Goal: Task Accomplishment & Management: Manage account settings

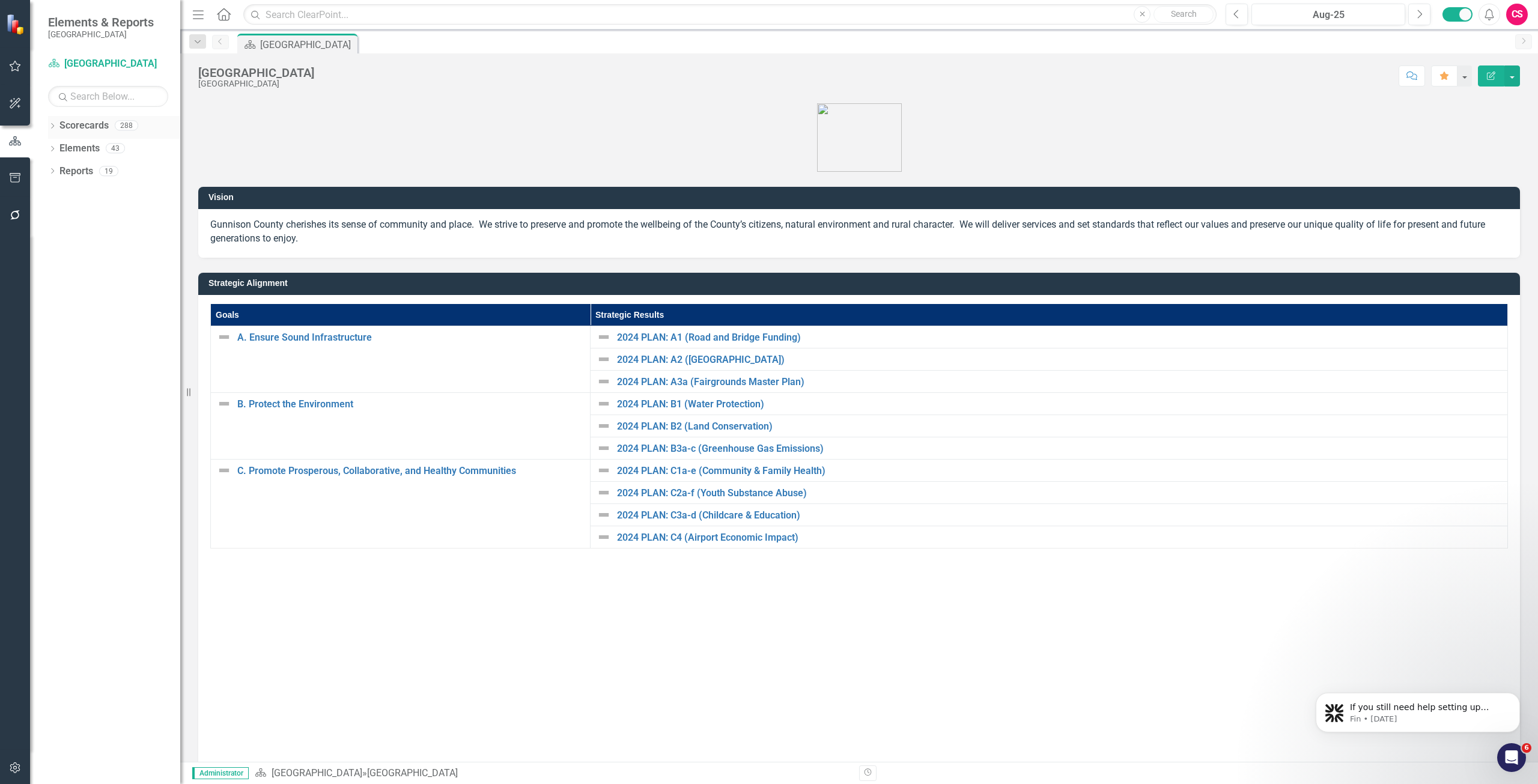
click at [54, 125] on icon at bounding box center [52, 126] width 3 height 6
click at [110, 176] on link "Employee Evaluation Template" at bounding box center [123, 172] width 114 height 14
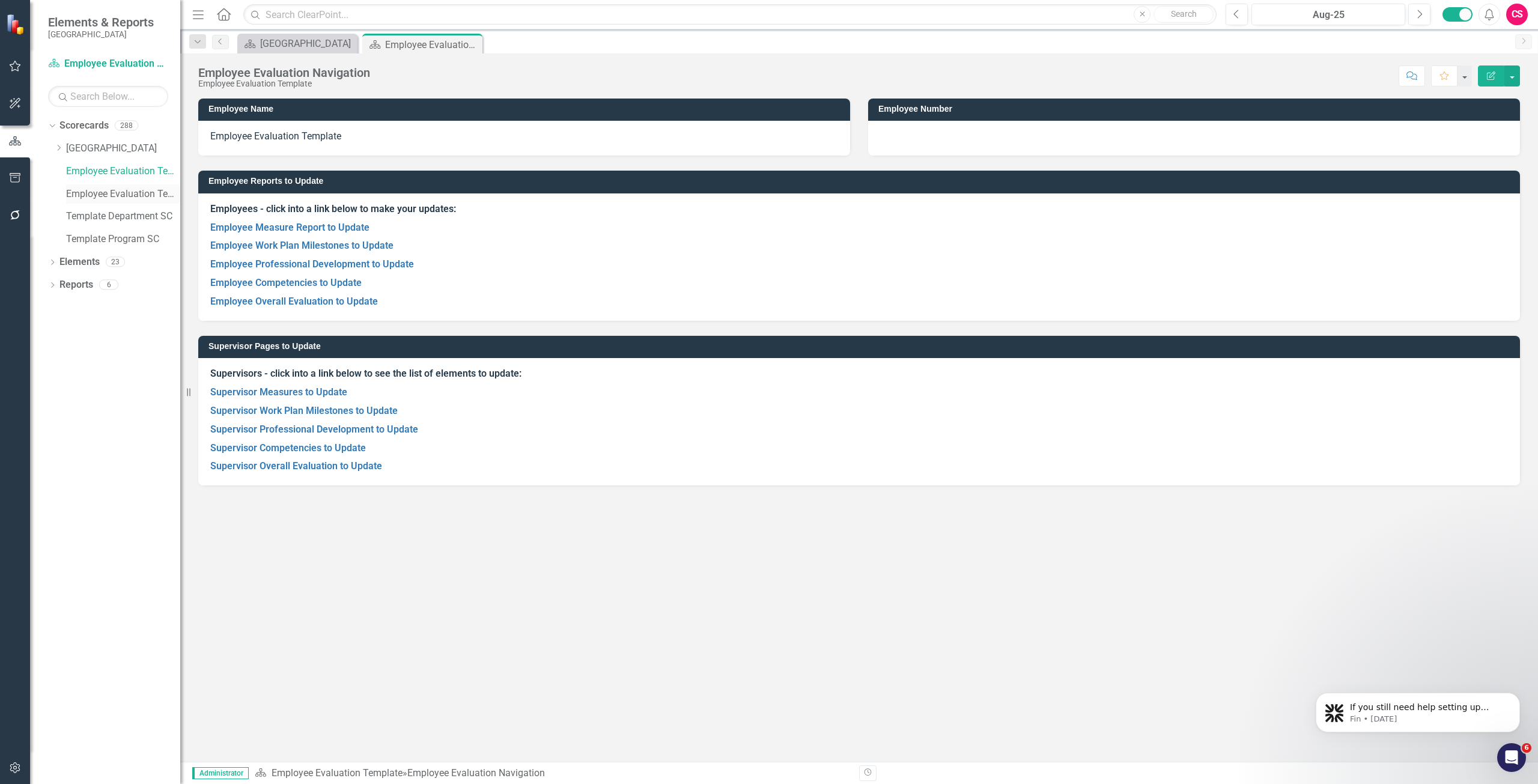
click at [107, 191] on link "Employee Evaluation Template HHS" at bounding box center [123, 194] width 114 height 14
click at [140, 214] on link "Template Department SC" at bounding box center [123, 217] width 114 height 14
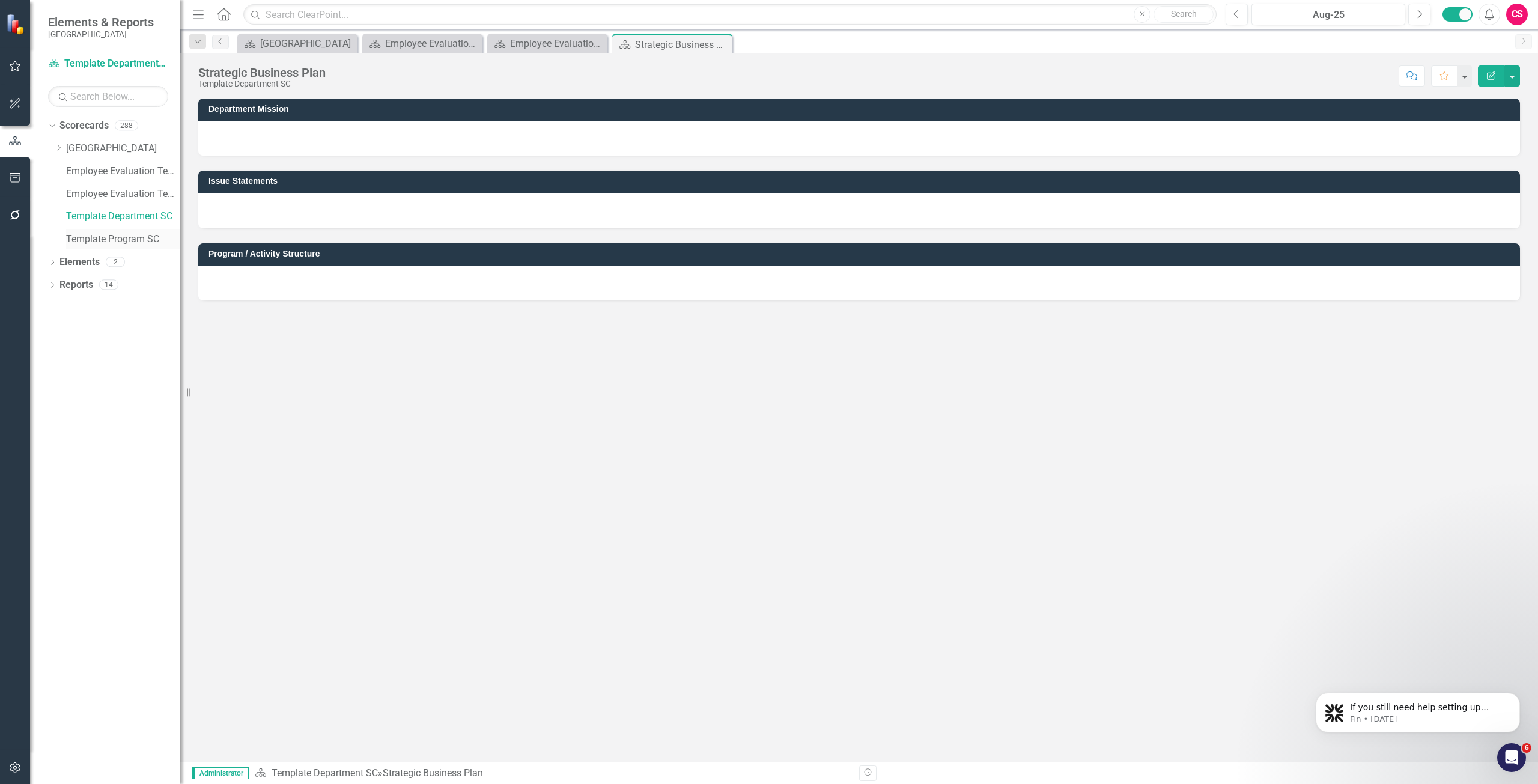
click at [124, 241] on link "Template Program SC" at bounding box center [123, 239] width 114 height 14
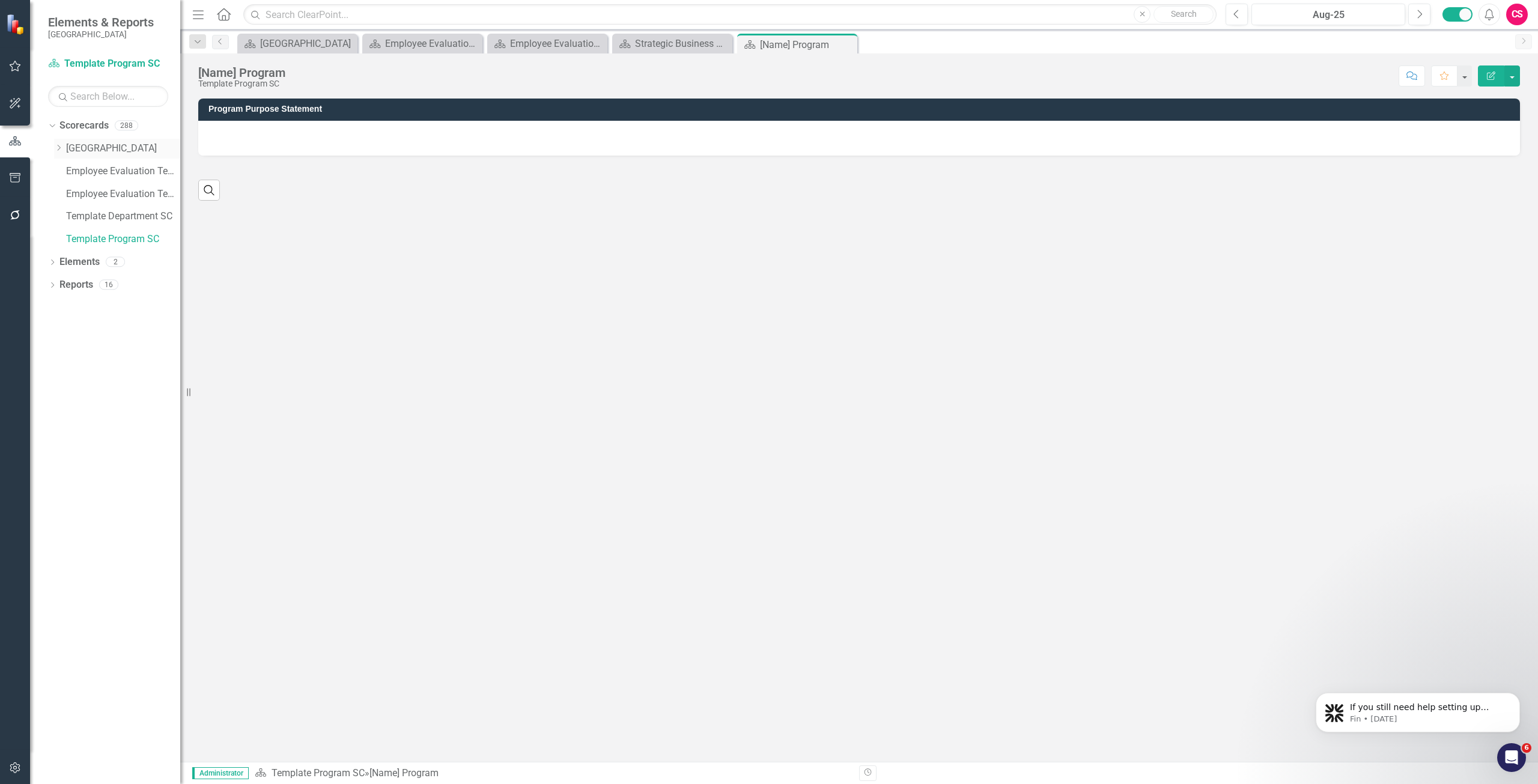
click at [57, 148] on icon "Dropdown" at bounding box center [58, 148] width 9 height 8
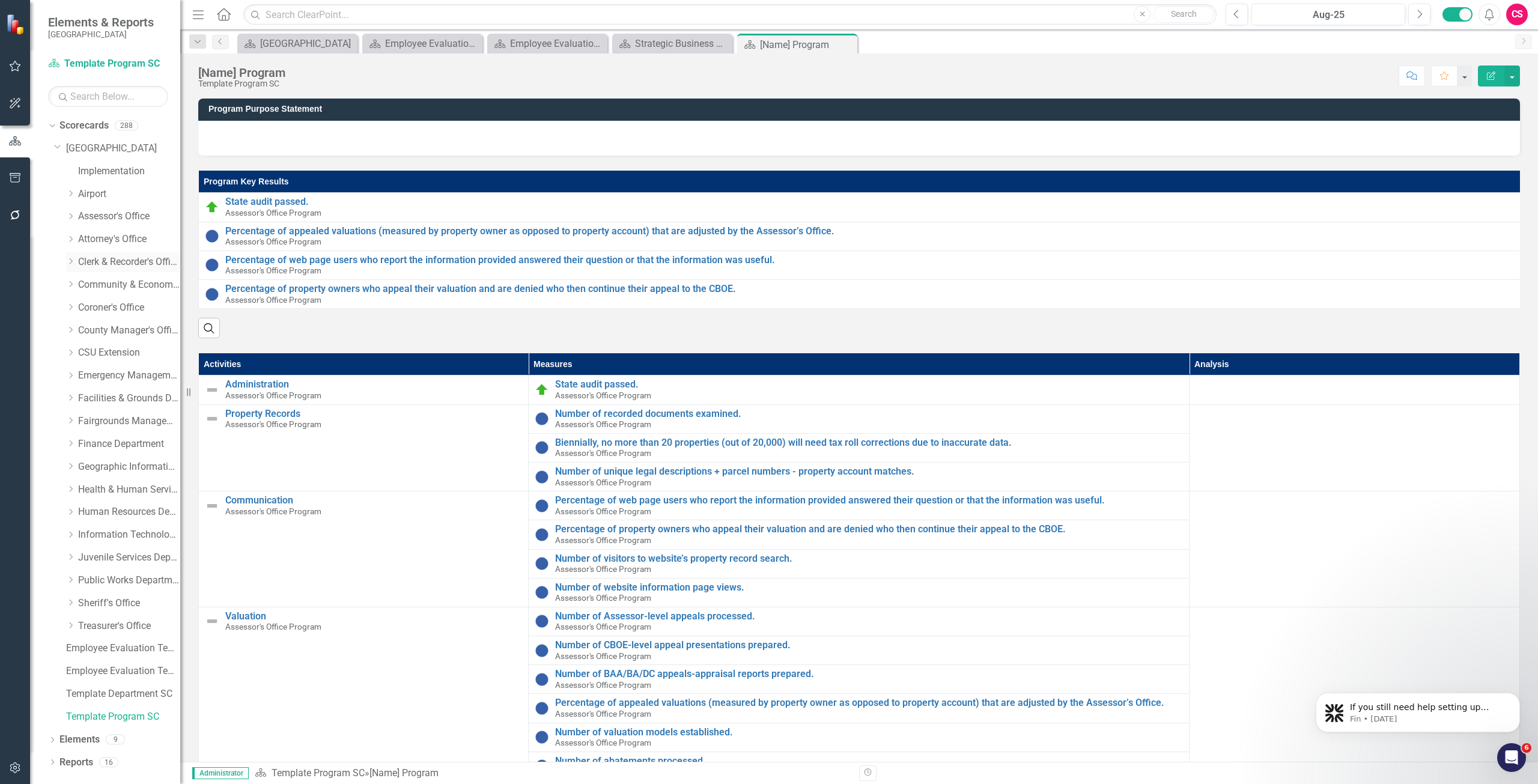
click at [69, 259] on icon "Dropdown" at bounding box center [71, 262] width 9 height 8
click at [134, 284] on link "County Clerk's Office Program" at bounding box center [136, 285] width 90 height 14
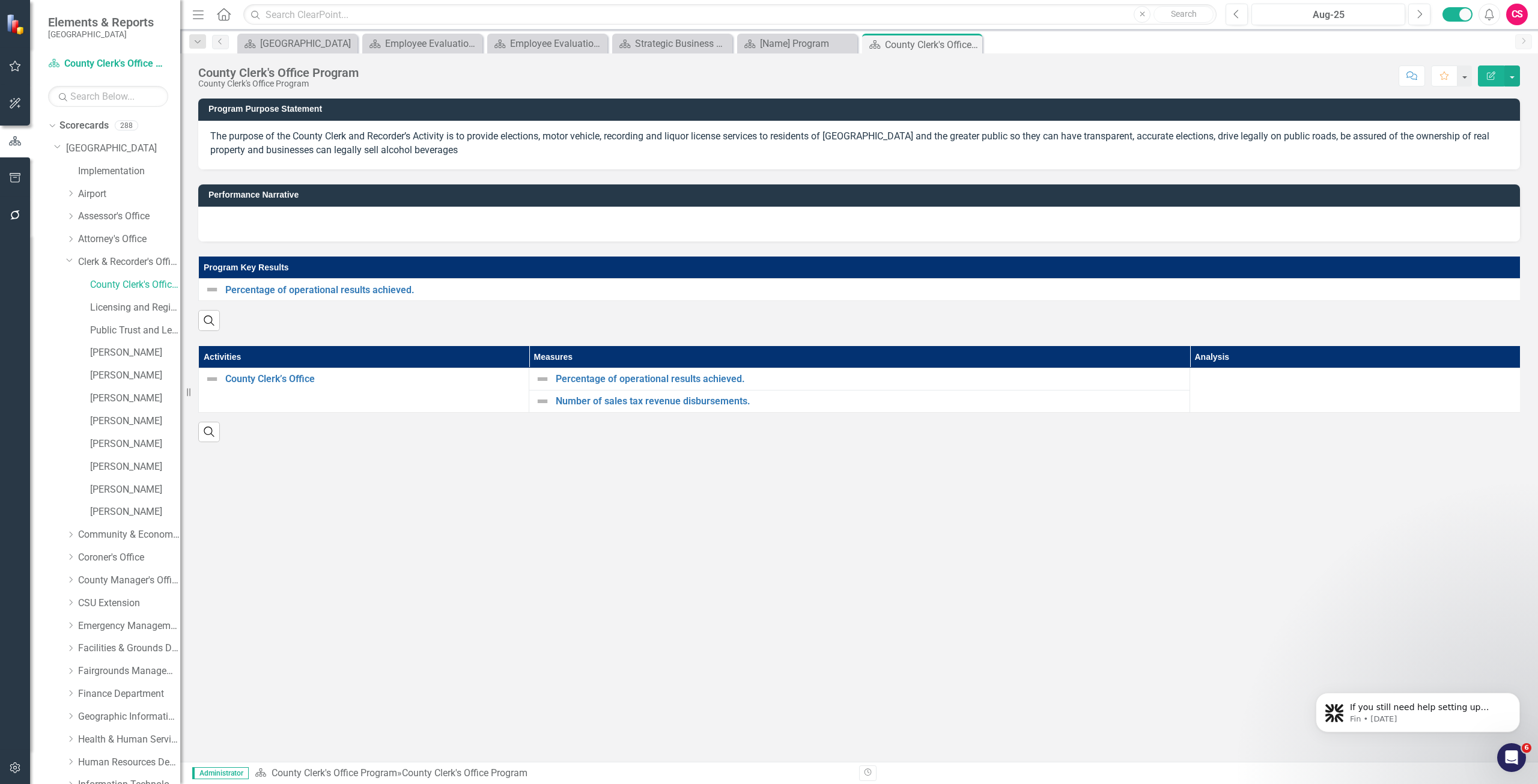
click at [1501, 76] on button "Edit Report" at bounding box center [1491, 75] width 26 height 21
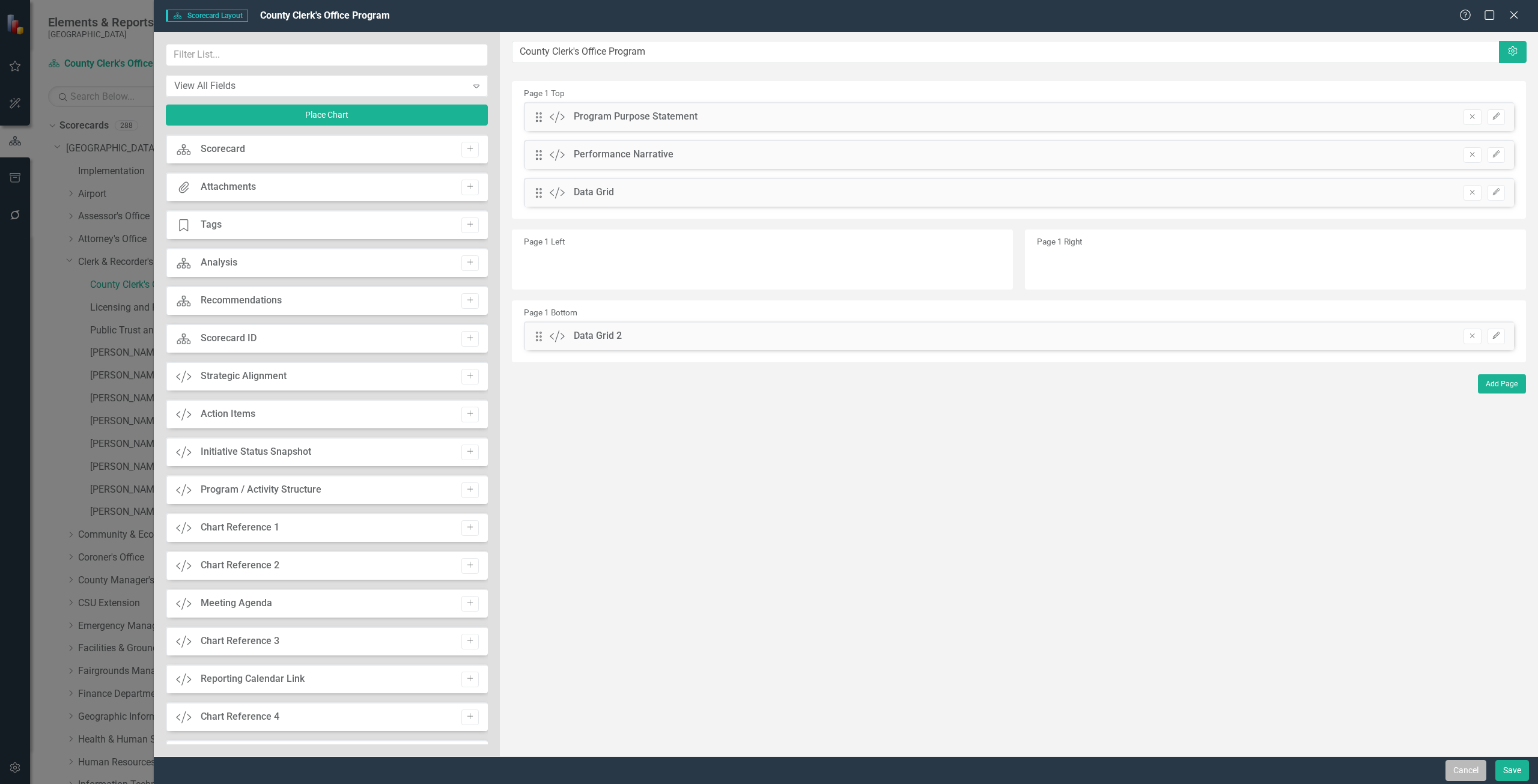
click at [1463, 770] on button "Cancel" at bounding box center [1465, 771] width 41 height 21
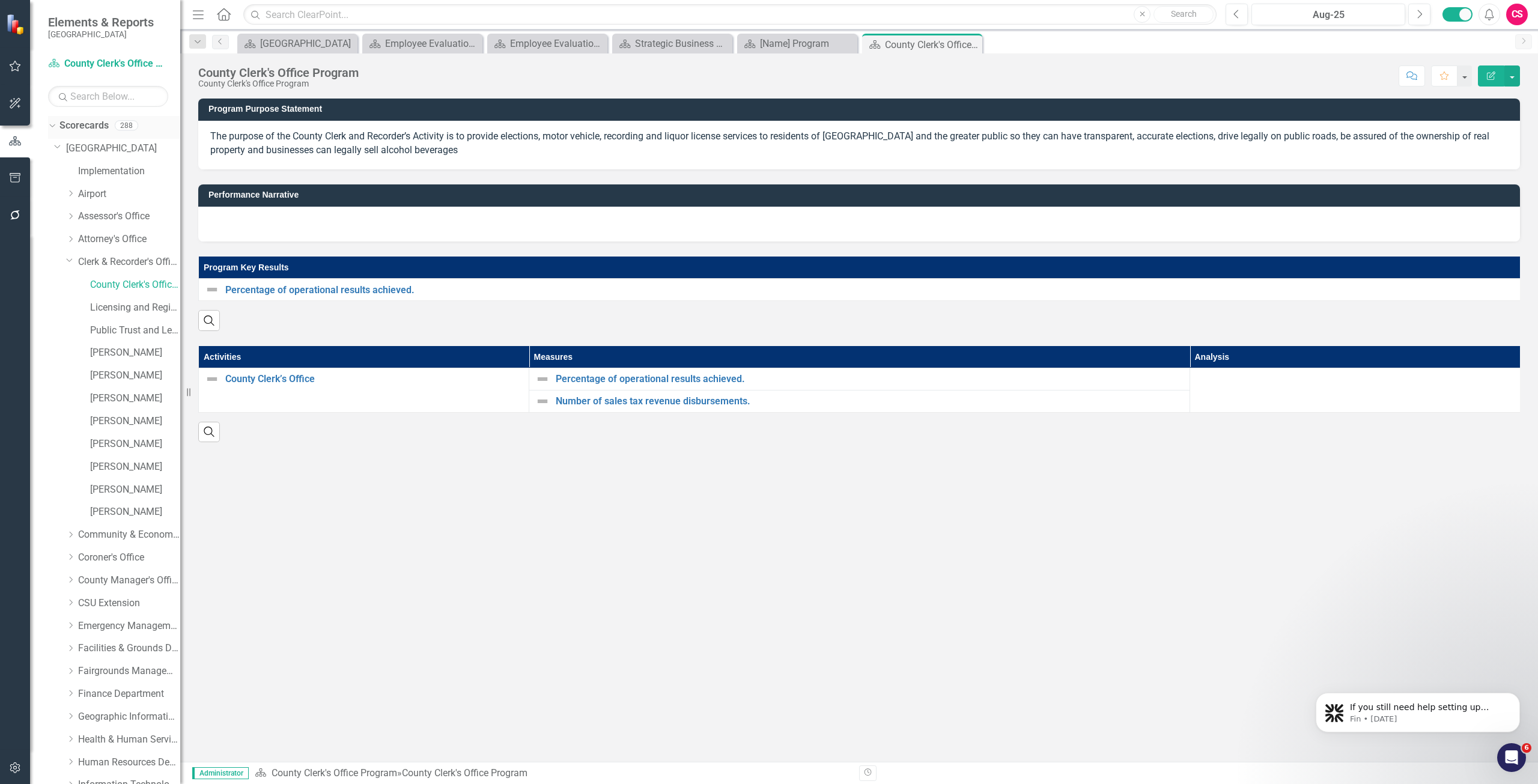
click at [87, 127] on link "Scorecards" at bounding box center [84, 125] width 49 height 14
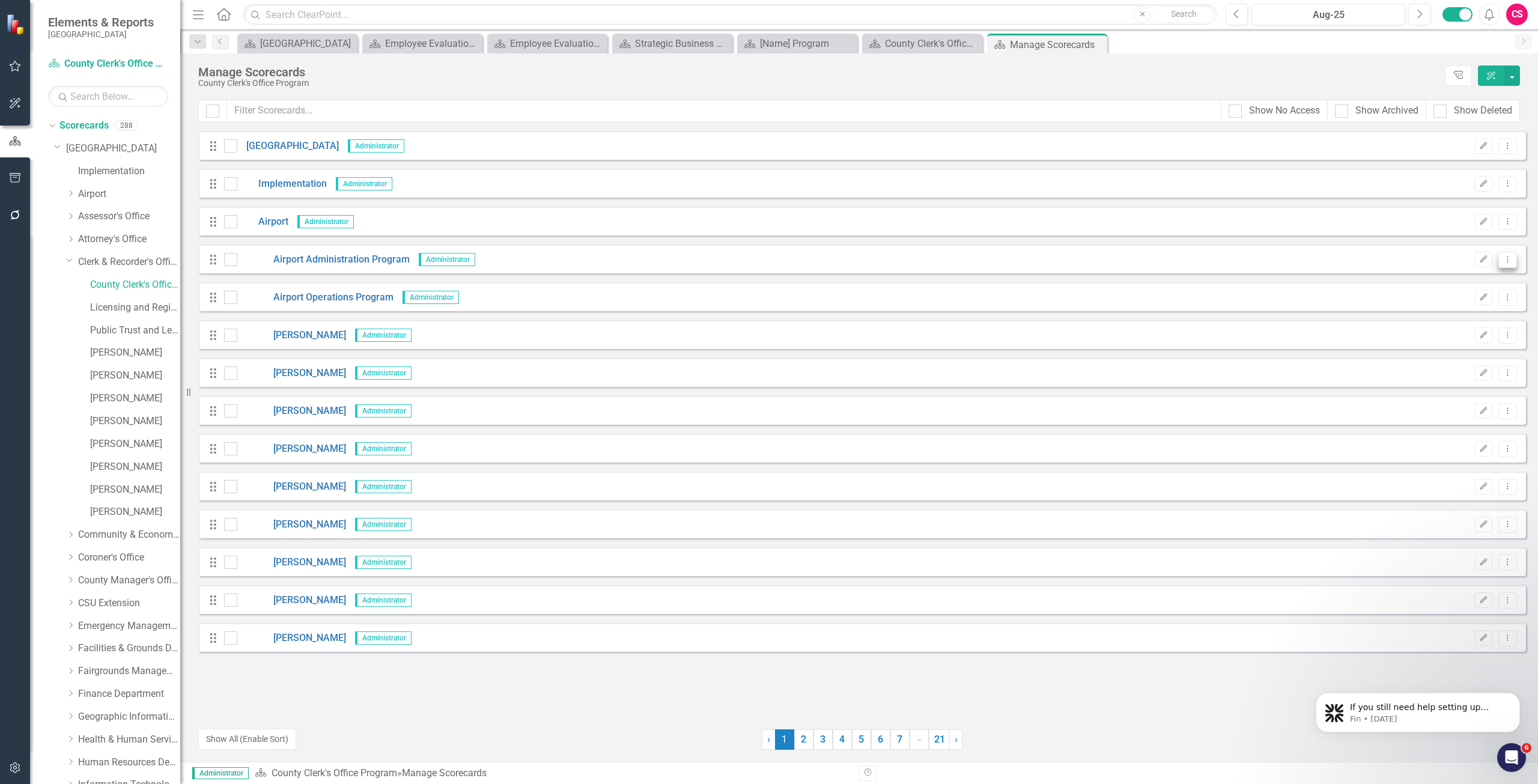
click at [1513, 260] on icon "Dropdown Menu" at bounding box center [1508, 259] width 10 height 8
click at [1463, 300] on link "Copy Duplicate Scorecard" at bounding box center [1449, 302] width 133 height 23
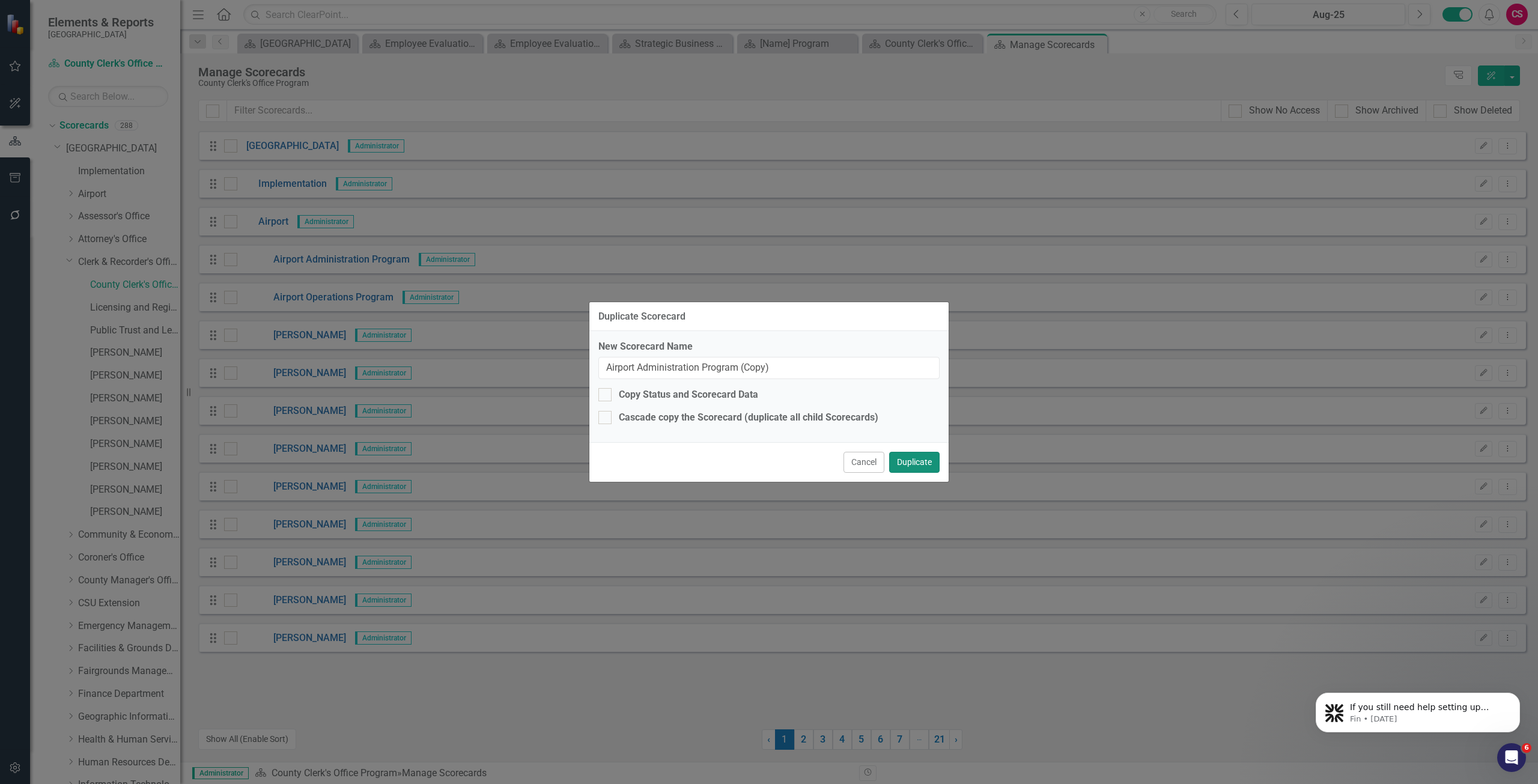
click at [910, 464] on button "Duplicate" at bounding box center [915, 462] width 51 height 21
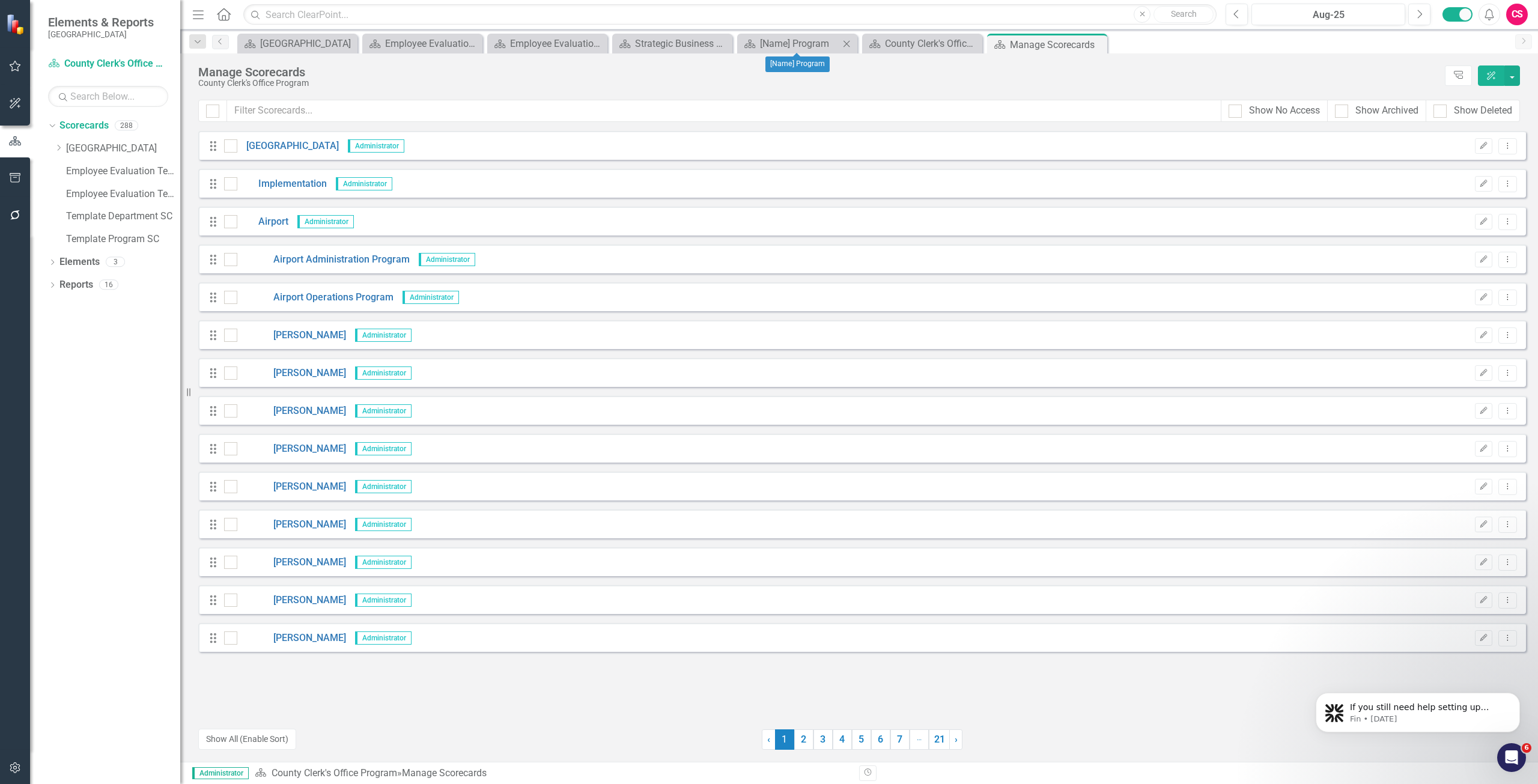
click at [844, 41] on icon "Close" at bounding box center [846, 43] width 12 height 9
click at [726, 43] on icon "Close" at bounding box center [721, 43] width 12 height 9
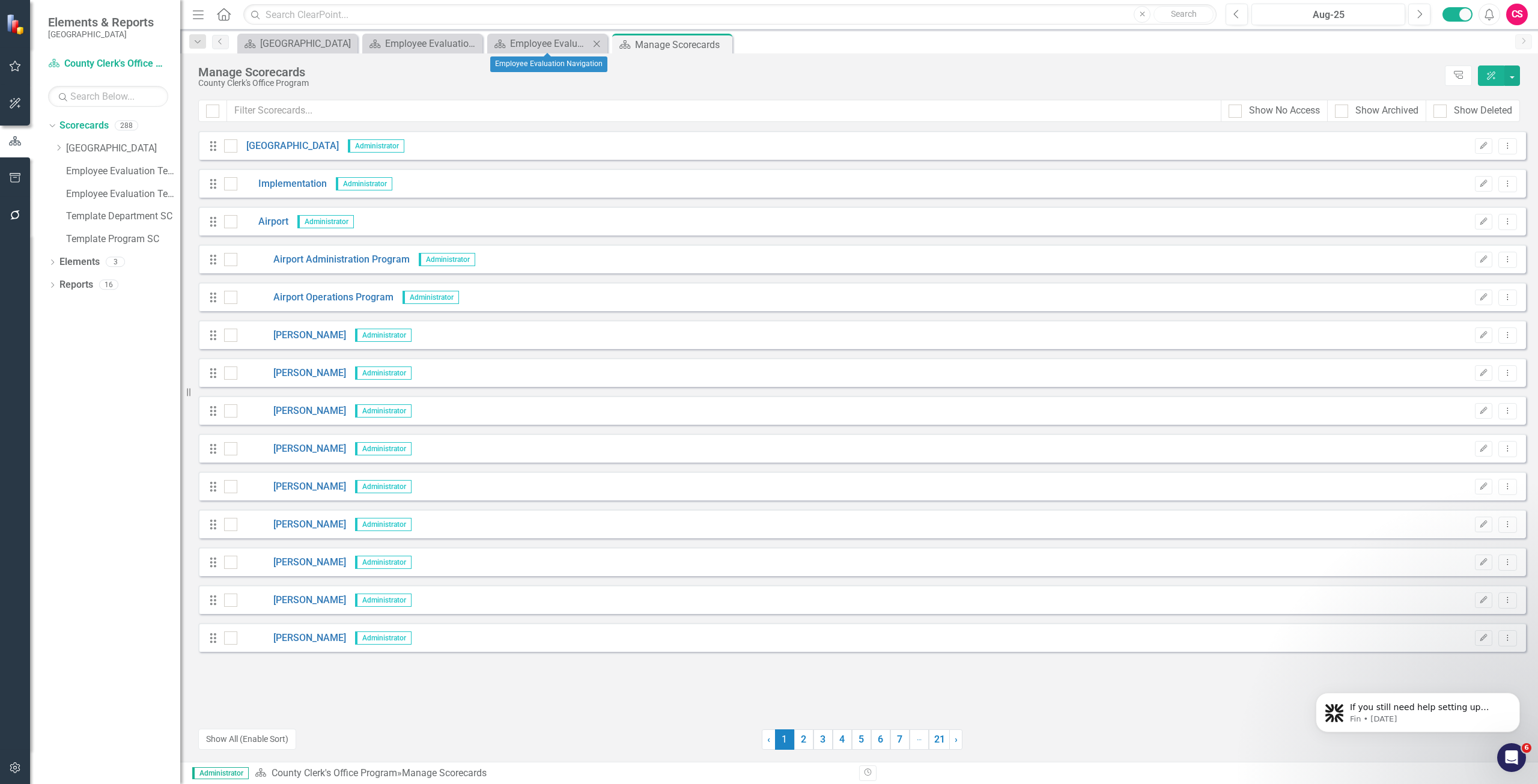
click at [595, 45] on icon "Close" at bounding box center [597, 43] width 12 height 9
click at [468, 44] on icon "Close" at bounding box center [471, 43] width 12 height 9
click at [319, 262] on link "Airport Administration Program" at bounding box center [323, 259] width 172 height 14
